Goal: Task Accomplishment & Management: Use online tool/utility

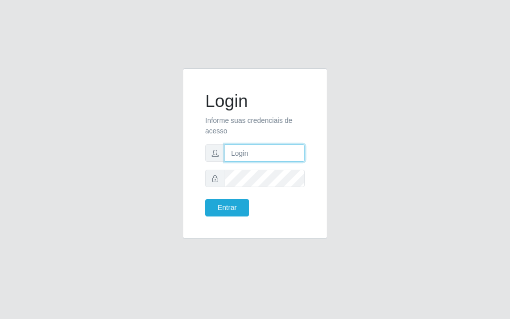
drag, startPoint x: 267, startPoint y: 147, endPoint x: 267, endPoint y: 153, distance: 6.0
click at [267, 147] on input "text" at bounding box center [264, 152] width 80 height 17
type input "luiz@divinofogao"
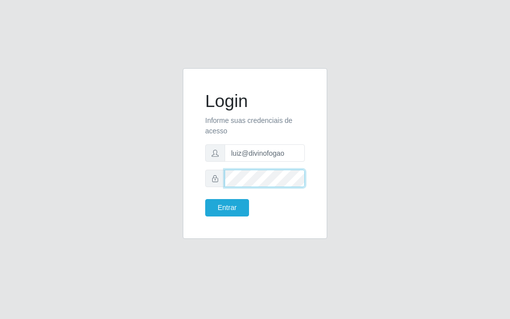
click at [205, 199] on button "Entrar" at bounding box center [227, 207] width 44 height 17
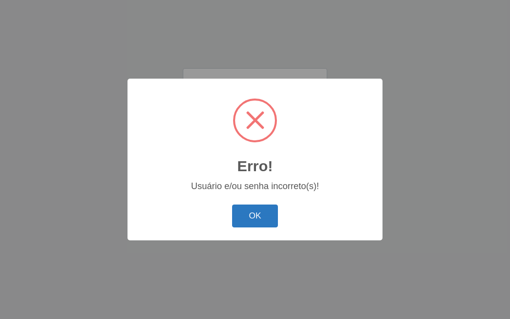
click at [243, 217] on button "OK" at bounding box center [255, 216] width 46 height 23
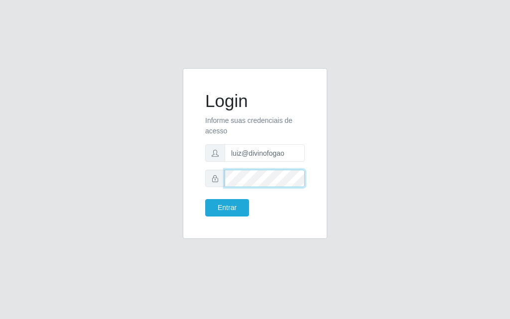
click at [205, 199] on button "Entrar" at bounding box center [227, 207] width 44 height 17
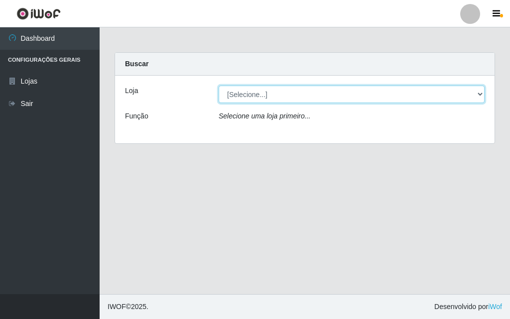
click at [295, 100] on select "[Selecione...] Divino Fogão - [GEOGRAPHIC_DATA]" at bounding box center [351, 94] width 266 height 17
select select "499"
click at [218, 86] on select "[Selecione...] Divino Fogão - [GEOGRAPHIC_DATA]" at bounding box center [351, 94] width 266 height 17
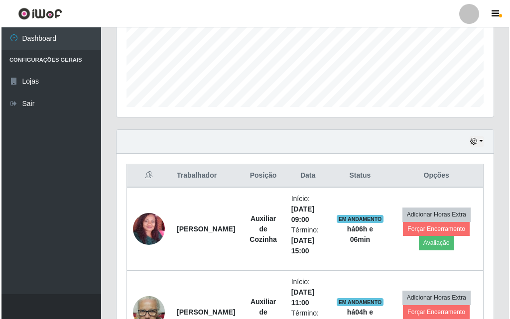
scroll to position [398, 0]
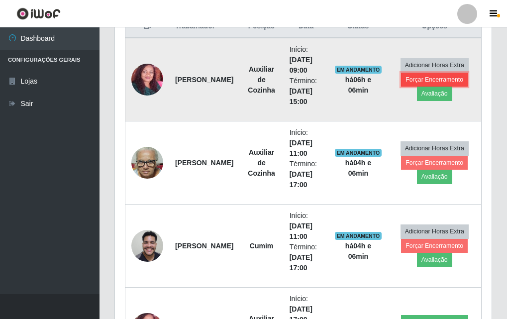
click at [443, 79] on button "Forçar Encerramento" at bounding box center [434, 80] width 67 height 14
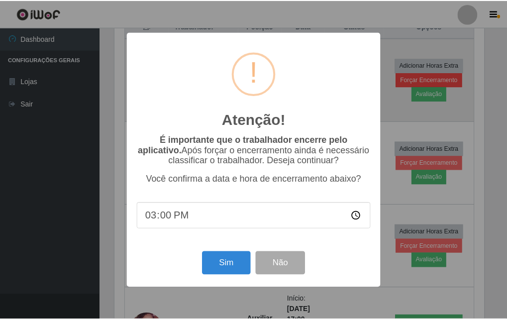
scroll to position [207, 372]
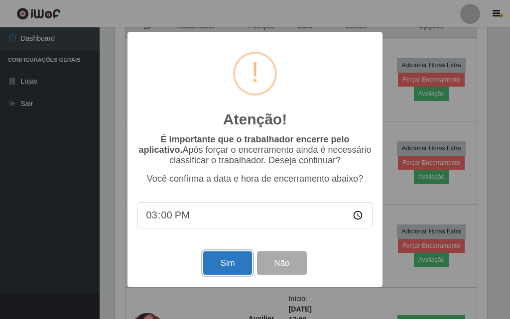
click at [242, 260] on button "Sim" at bounding box center [227, 262] width 48 height 23
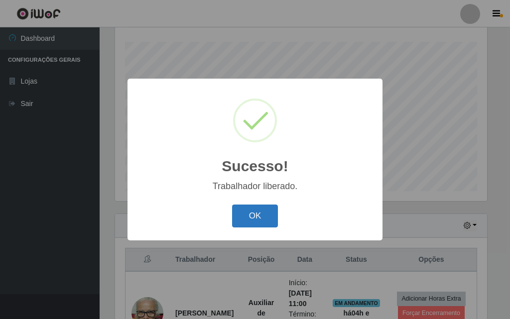
click at [263, 212] on button "OK" at bounding box center [255, 216] width 46 height 23
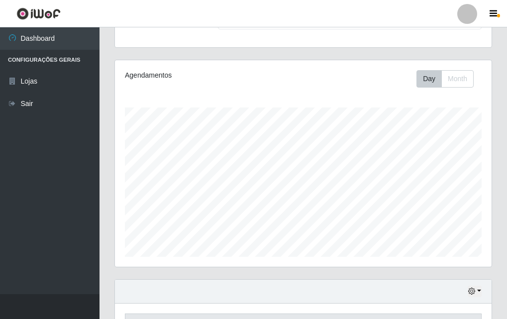
scroll to position [0, 0]
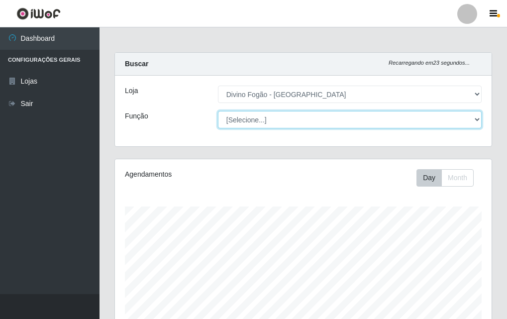
click at [349, 119] on select "[Selecione...] ASG ASG + ASG ++ Auxiliar de Cozinha Auxiliar de Cozinha + Auxil…" at bounding box center [350, 119] width 264 height 17
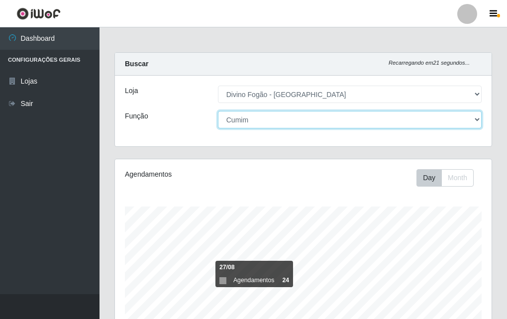
click at [218, 111] on select "[Selecione...] ASG ASG + ASG ++ Auxiliar de Cozinha Auxiliar de Cozinha + Auxil…" at bounding box center [350, 119] width 264 height 17
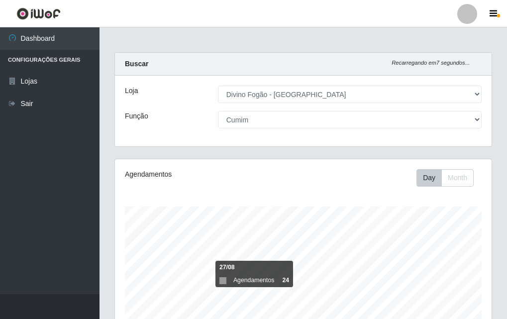
click at [385, 109] on div "Loja [Selecione...] Divino Fogão - Campina Grande Função [Selecione...] ASG ASG…" at bounding box center [303, 111] width 377 height 71
click at [389, 109] on div "Loja [Selecione...] Divino Fogão - Campina Grande Função [Selecione...] ASG ASG…" at bounding box center [303, 111] width 377 height 71
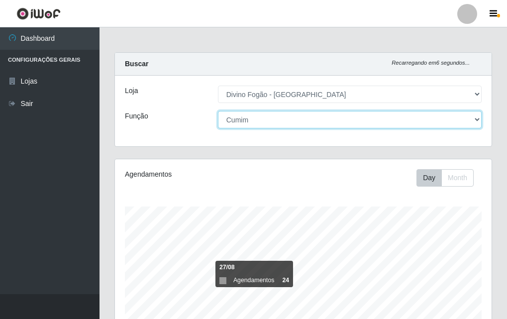
click at [384, 125] on select "[Selecione...] ASG ASG + ASG ++ Auxiliar de Cozinha Auxiliar de Cozinha + Auxil…" at bounding box center [350, 119] width 264 height 17
select select "[Selecione...]"
click at [218, 111] on select "[Selecione...] ASG ASG + ASG ++ Auxiliar de Cozinha Auxiliar de Cozinha + Auxil…" at bounding box center [350, 119] width 264 height 17
click at [377, 112] on select "[Selecione...] ASG ASG + ASG ++ Auxiliar de Cozinha Auxiliar de Cozinha + Auxil…" at bounding box center [350, 119] width 264 height 17
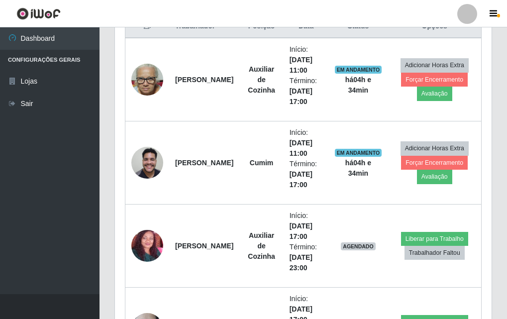
scroll to position [497, 0]
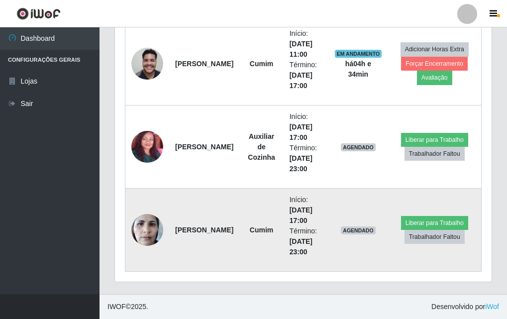
click at [144, 224] on img at bounding box center [147, 230] width 32 height 42
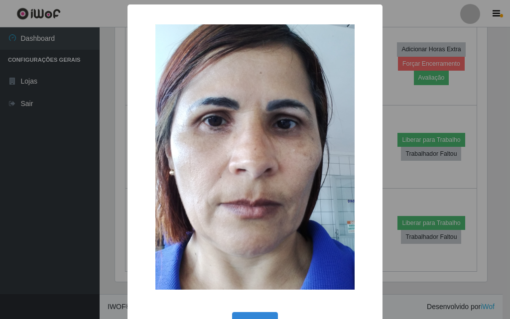
scroll to position [33, 0]
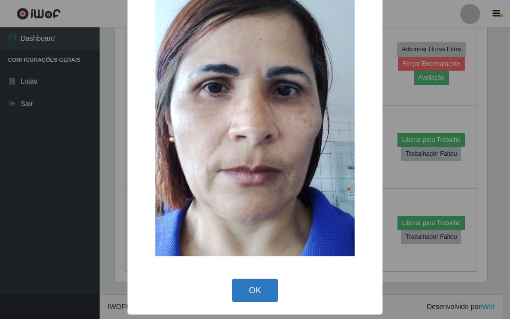
click at [247, 288] on button "OK" at bounding box center [255, 290] width 46 height 23
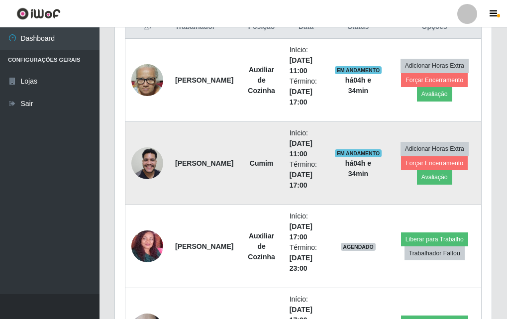
scroll to position [99, 0]
